Goal: Task Accomplishment & Management: Complete application form

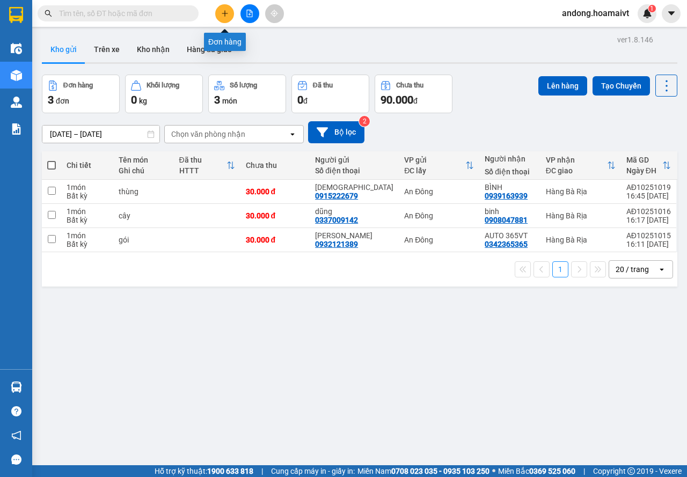
click at [226, 16] on icon "plus" at bounding box center [225, 14] width 8 height 8
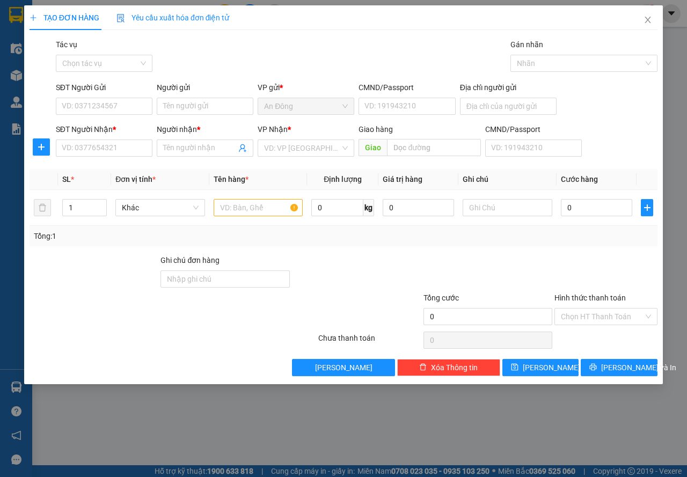
click at [98, 158] on div "SĐT Người Nhận * VD: 0377654321" at bounding box center [104, 143] width 97 height 38
click at [100, 154] on input "SĐT Người Nhận *" at bounding box center [104, 148] width 97 height 17
type input "0389979383"
click at [181, 152] on input "Người nhận *" at bounding box center [199, 148] width 73 height 12
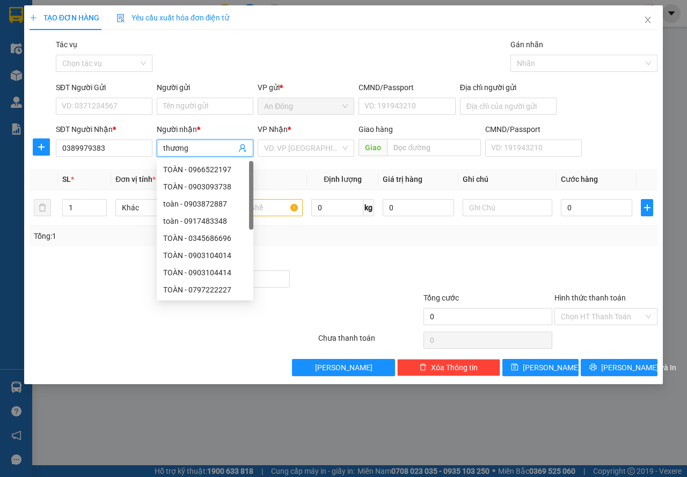
type input "thương"
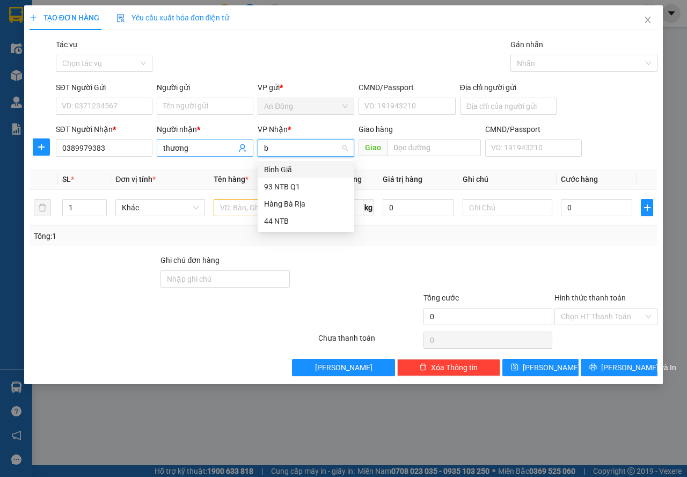
type input "bà"
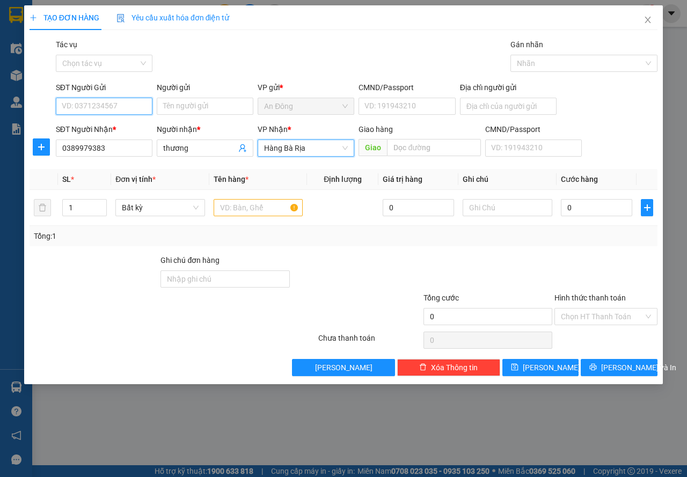
click at [100, 103] on input "SĐT Người Gửi" at bounding box center [104, 106] width 97 height 17
type input "0394787151"
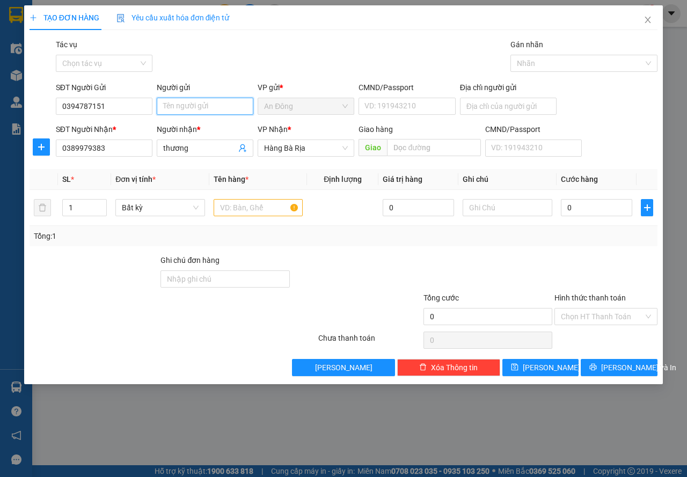
click at [188, 108] on input "Người gửi" at bounding box center [205, 106] width 97 height 17
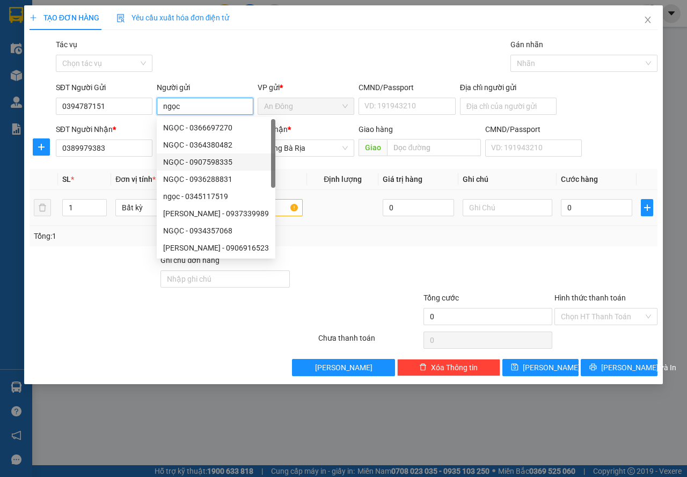
type input "ngọc"
click at [288, 210] on input "text" at bounding box center [259, 207] width 90 height 17
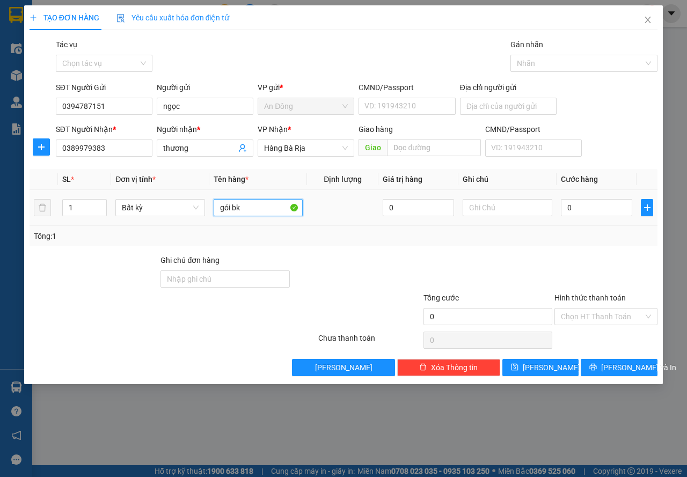
type input "gói bk"
type input "3"
type input "30"
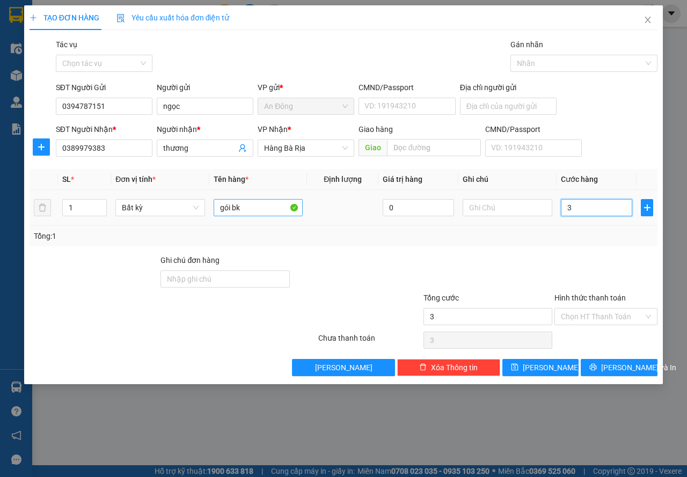
type input "30"
type input "30.000"
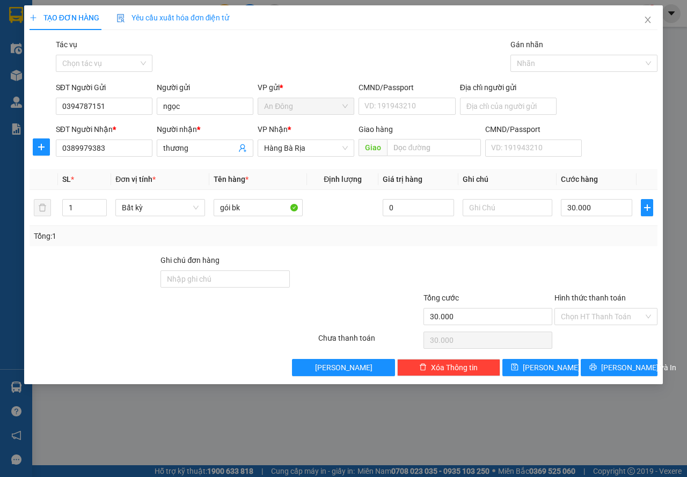
click at [469, 243] on div "Tổng: 1" at bounding box center [344, 236] width 628 height 20
drag, startPoint x: 628, startPoint y: 354, endPoint x: 627, endPoint y: 366, distance: 11.9
click at [628, 360] on div "Transit Pickup Surcharge Ids Transit Deliver Surcharge Ids Transit Deliver Surc…" at bounding box center [344, 208] width 628 height 338
click at [627, 366] on span "[PERSON_NAME] và In" at bounding box center [638, 368] width 75 height 12
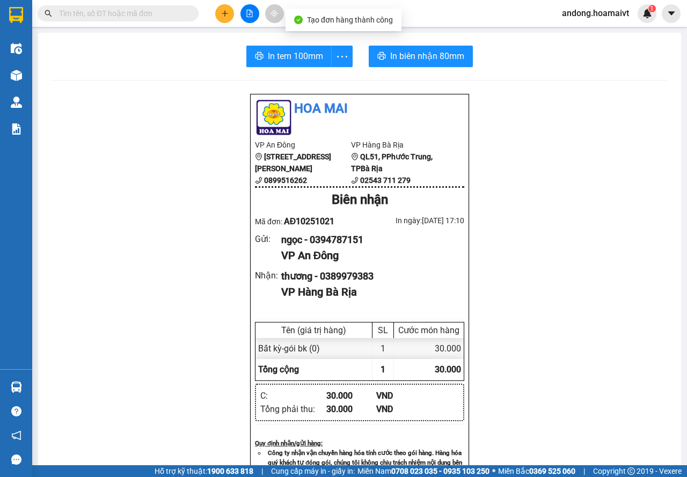
click at [381, 35] on div "In tem 100mm In biên nhận 80mm Hoa Mai VP An Đông [STREET_ADDRESS] 0899516262 V…" at bounding box center [359, 416] width 643 height 767
drag, startPoint x: 387, startPoint y: 59, endPoint x: 396, endPoint y: 63, distance: 10.3
click at [390, 59] on span "In biên nhận 80mm" at bounding box center [427, 55] width 74 height 13
click at [291, 56] on span "In tem 100mm" at bounding box center [295, 55] width 55 height 13
click at [268, 49] on button "In tem 100mm" at bounding box center [288, 56] width 85 height 21
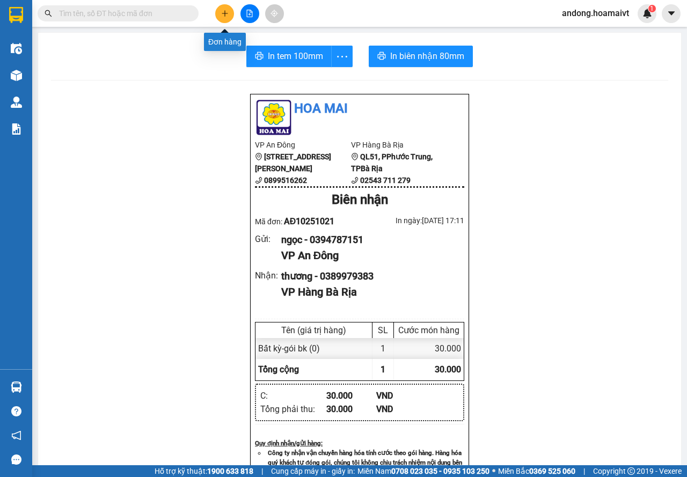
click at [220, 10] on button at bounding box center [224, 13] width 19 height 19
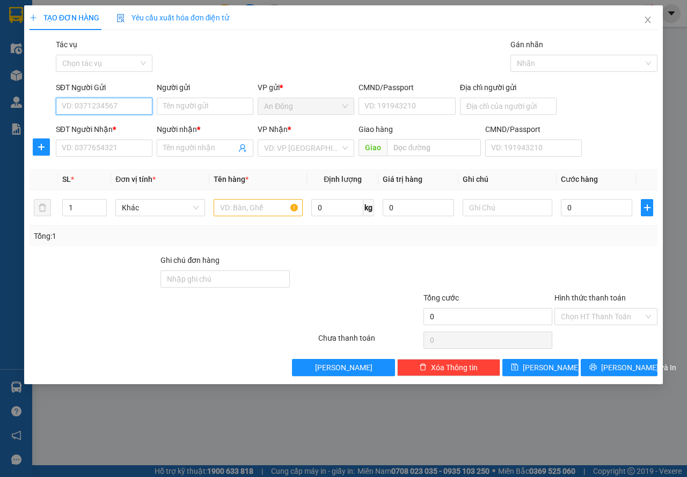
type input "0"
drag, startPoint x: 108, startPoint y: 162, endPoint x: 114, endPoint y: 150, distance: 13.2
click at [108, 161] on div "Transit Pickup Surcharge Ids Transit Deliver Surcharge Ids Transit Deliver Surc…" at bounding box center [344, 208] width 628 height 338
click at [114, 150] on input "SĐT Người Nhận *" at bounding box center [104, 148] width 97 height 17
drag, startPoint x: 79, startPoint y: 154, endPoint x: 130, endPoint y: 159, distance: 51.8
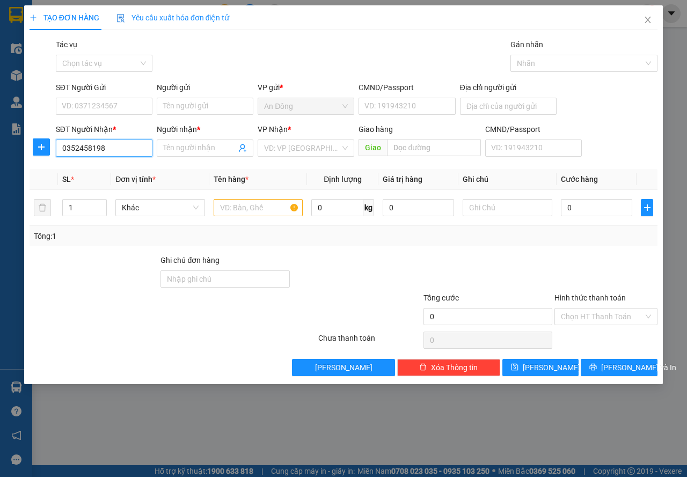
click at [130, 159] on div "SĐT Người Nhận * 0352458198 0352458198" at bounding box center [104, 143] width 97 height 38
type input "0352458198"
click at [186, 149] on input "Người nhận *" at bounding box center [199, 148] width 73 height 12
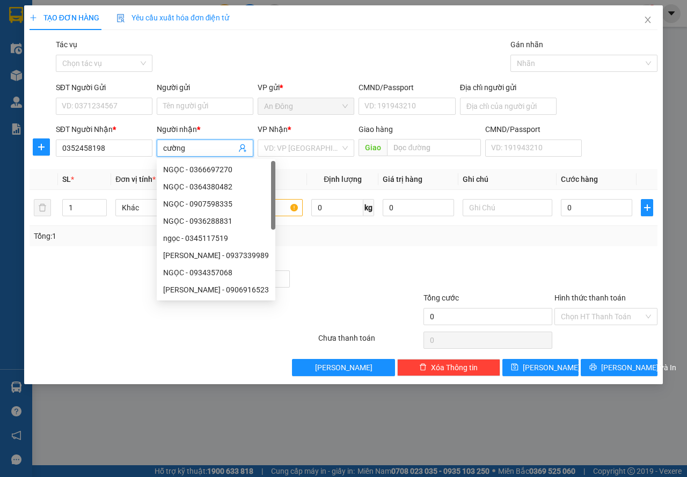
type input "cường"
type input "b"
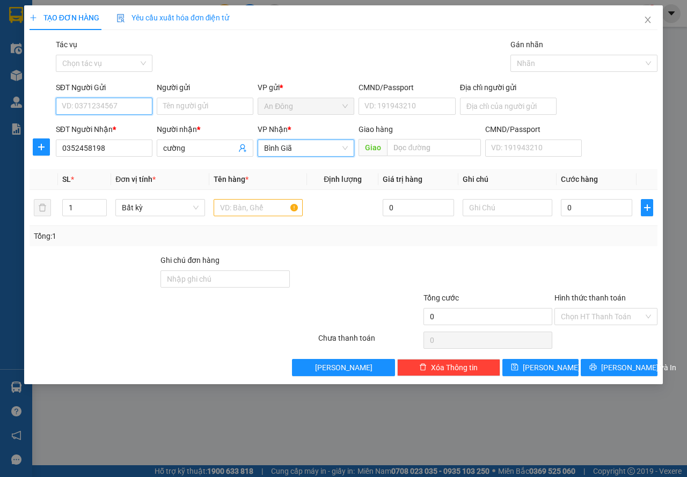
click at [150, 103] on input "SĐT Người Gửi" at bounding box center [104, 106] width 97 height 17
click at [128, 124] on div "0879139805 - luật" at bounding box center [104, 128] width 84 height 12
type input "0879139805"
type input "luật"
type input "0879139805"
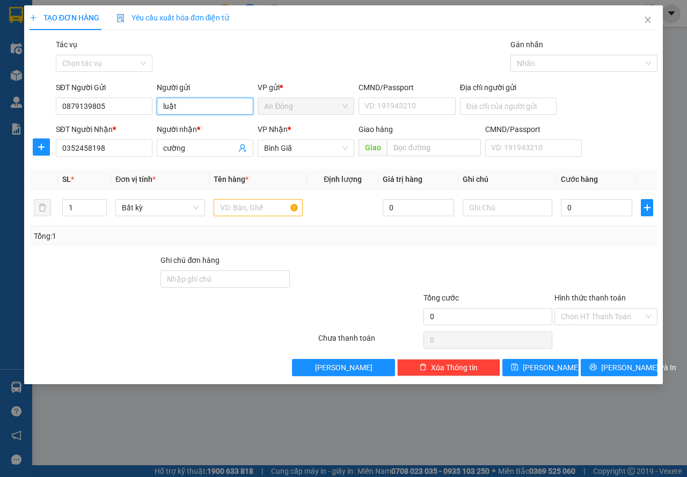
drag, startPoint x: 169, startPoint y: 109, endPoint x: 194, endPoint y: 110, distance: 24.7
click at [194, 110] on input "luật" at bounding box center [205, 106] width 97 height 17
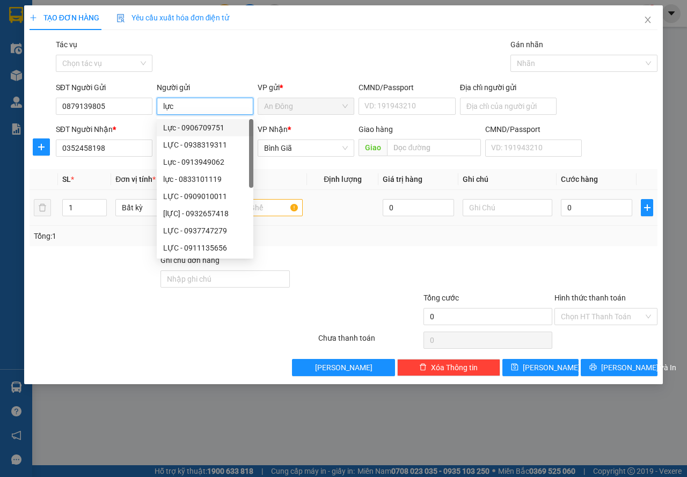
type input "lực"
click at [278, 208] on input "text" at bounding box center [259, 207] width 90 height 17
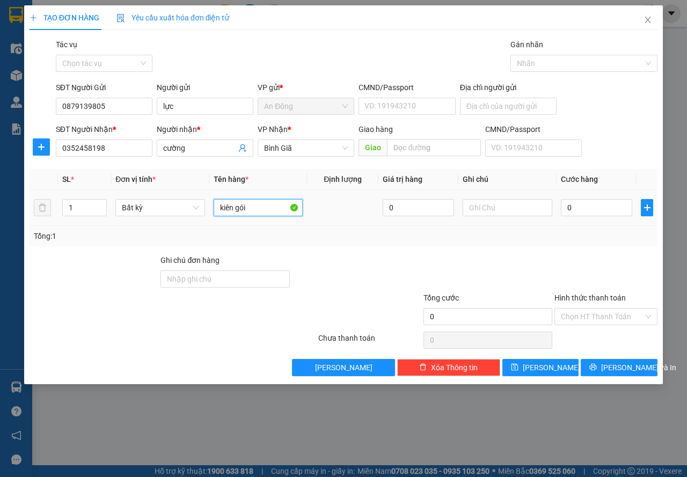
type input "kiên gói"
type input "3"
type input "30"
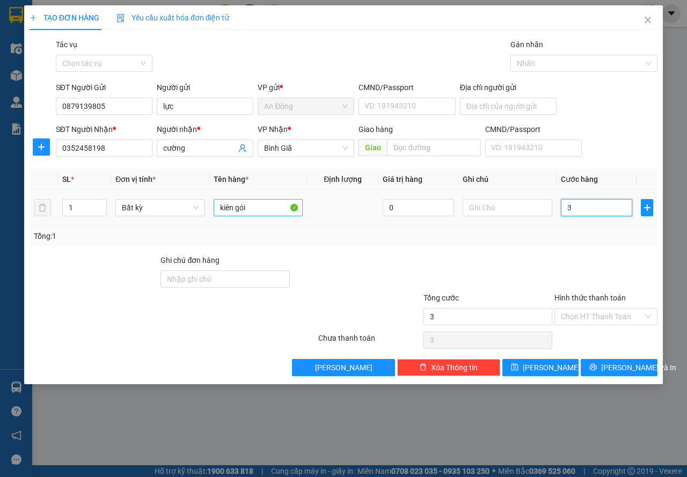
type input "30"
type input "30.000"
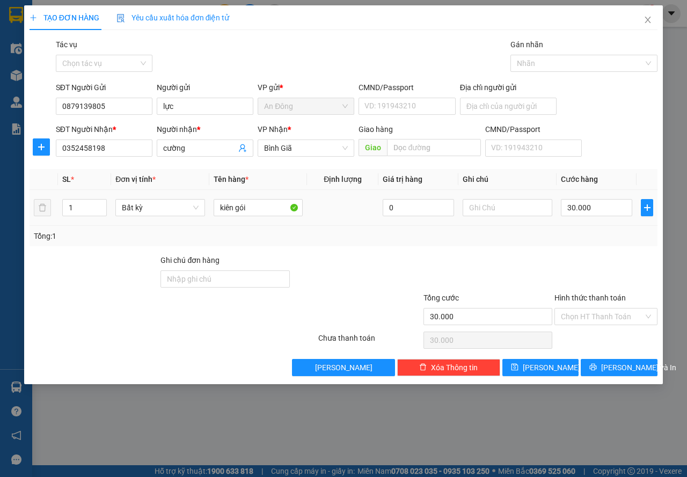
click at [406, 249] on div "Transit Pickup Surcharge Ids Transit Deliver Surcharge Ids Transit Deliver Surc…" at bounding box center [344, 208] width 628 height 338
click at [630, 367] on span "[PERSON_NAME] và In" at bounding box center [638, 368] width 75 height 12
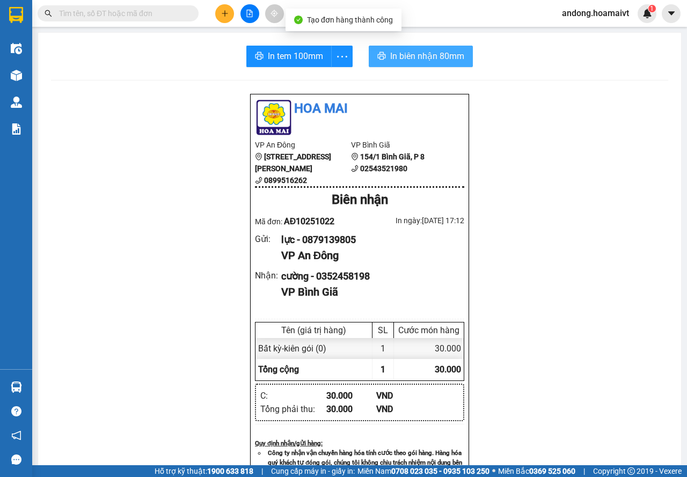
click at [396, 56] on span "In biên nhận 80mm" at bounding box center [427, 55] width 74 height 13
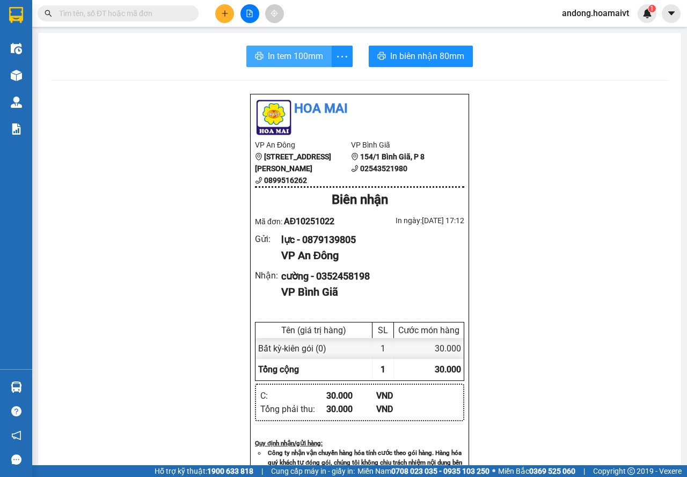
click at [283, 52] on span "In tem 100mm" at bounding box center [295, 55] width 55 height 13
click at [32, 2] on div "Kết quả tìm kiếm ( 2 ) Bộ lọc Mã ĐH Trạng thái Món hàng Tổng cước Chưa cước Nhã…" at bounding box center [343, 13] width 687 height 27
click at [15, 10] on img at bounding box center [16, 15] width 14 height 16
